Goal: Find specific page/section: Find specific page/section

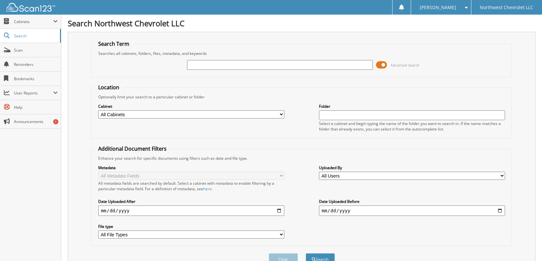
click at [215, 64] on input "text" at bounding box center [280, 65] width 186 height 10
type input "74071"
click at [306, 253] on button "Search" at bounding box center [320, 259] width 29 height 12
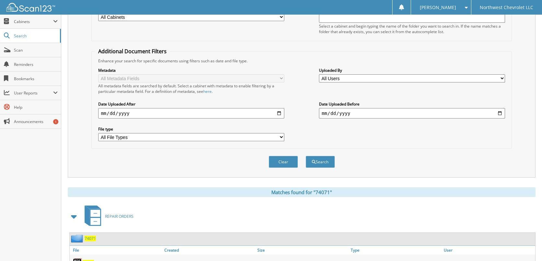
scroll to position [194, 0]
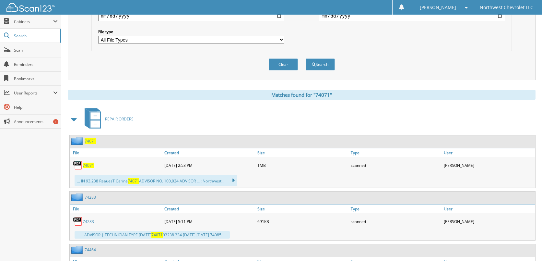
click at [88, 164] on span "74071" at bounding box center [88, 165] width 11 height 6
